Goal: Find specific page/section: Find specific page/section

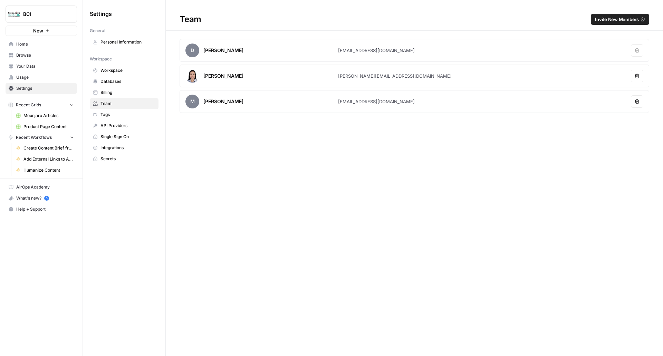
click at [114, 93] on span "Billing" at bounding box center [127, 92] width 55 height 6
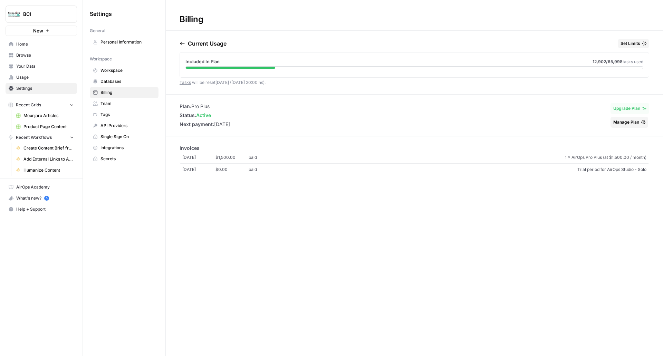
drag, startPoint x: 243, startPoint y: 124, endPoint x: 215, endPoint y: 124, distance: 28.0
click at [215, 124] on div "Plan: Pro Plus Status: active Next payment: [DATE] Upgrade Plan Manage Plan" at bounding box center [414, 115] width 497 height 25
click at [230, 124] on li "Next payment: [DATE]" at bounding box center [204, 124] width 50 height 7
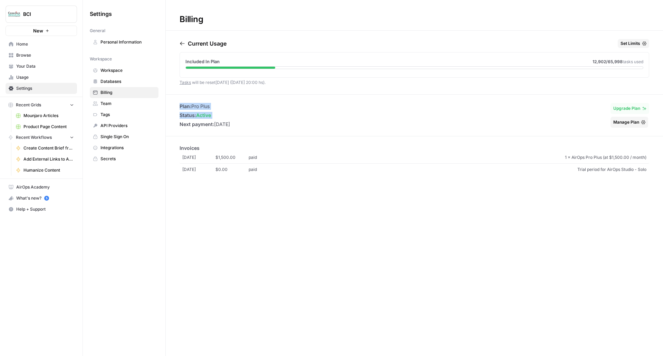
click at [230, 123] on li "Next payment: [DATE]" at bounding box center [204, 124] width 50 height 7
drag, startPoint x: 215, startPoint y: 125, endPoint x: 255, endPoint y: 124, distance: 40.1
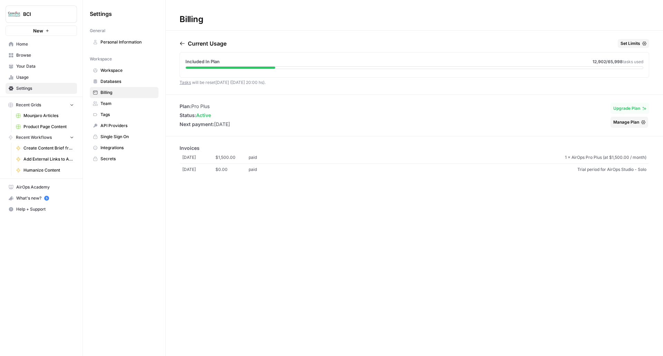
click at [255, 124] on div "Plan: Pro Plus Status: active Next payment: [DATE] Upgrade Plan Manage Plan" at bounding box center [414, 115] width 497 height 25
click at [230, 124] on li "Next payment: [DATE]" at bounding box center [204, 124] width 50 height 7
click at [53, 115] on span "Mounjaro Articles" at bounding box center [48, 116] width 50 height 6
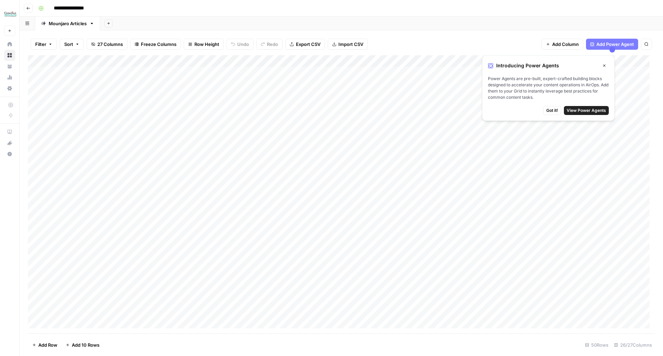
click at [603, 66] on icon "button" at bounding box center [604, 66] width 4 height 4
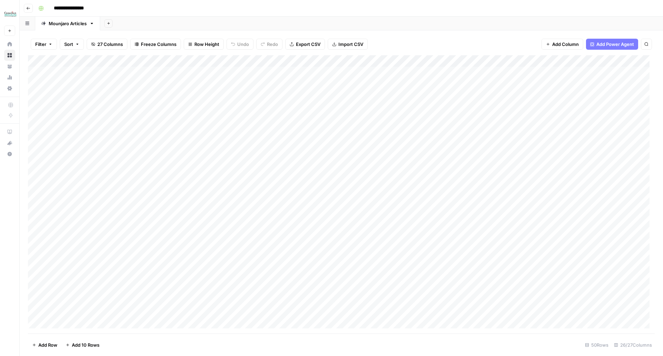
click at [28, 10] on button "Go back" at bounding box center [28, 8] width 9 height 9
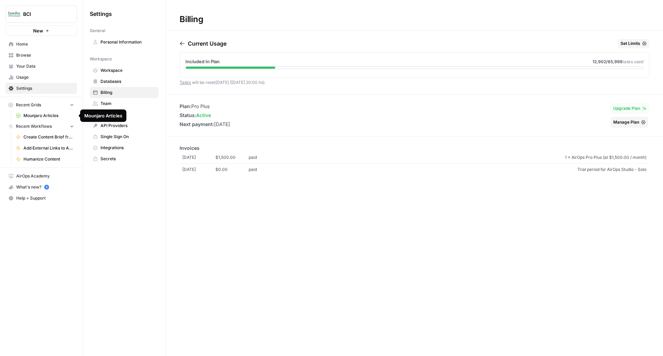
click at [47, 116] on span "Mounjaro Articles" at bounding box center [48, 116] width 50 height 6
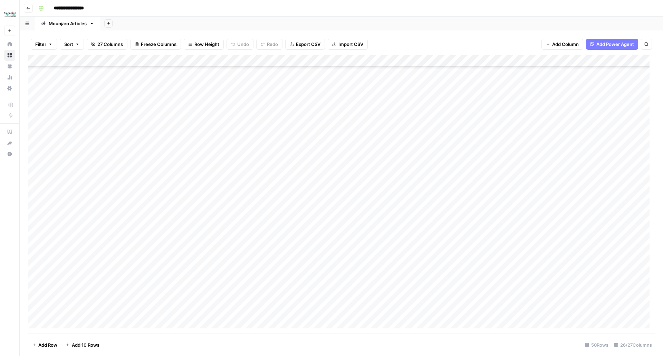
scroll to position [337, 0]
